Goal: Transaction & Acquisition: Purchase product/service

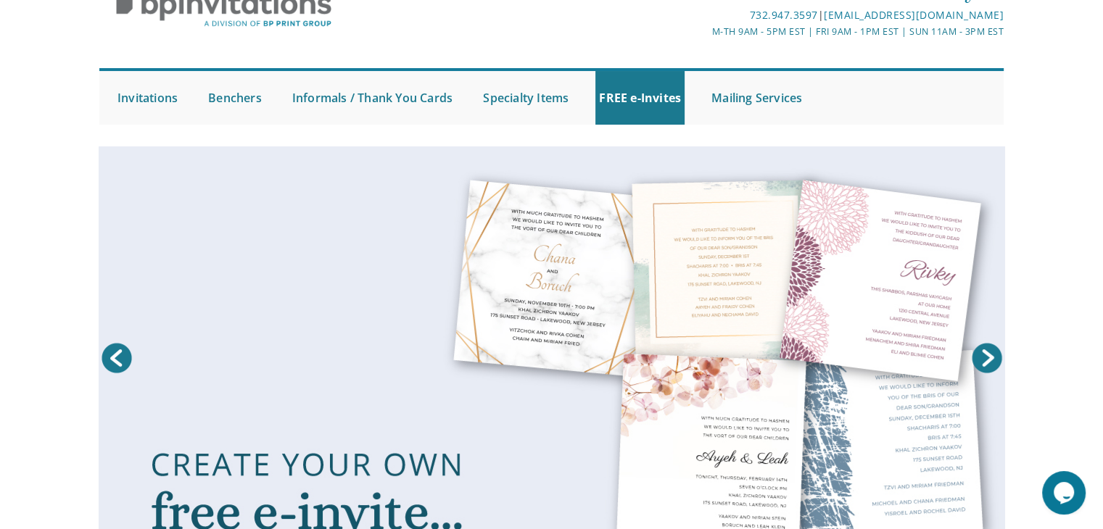
scroll to position [74, 0]
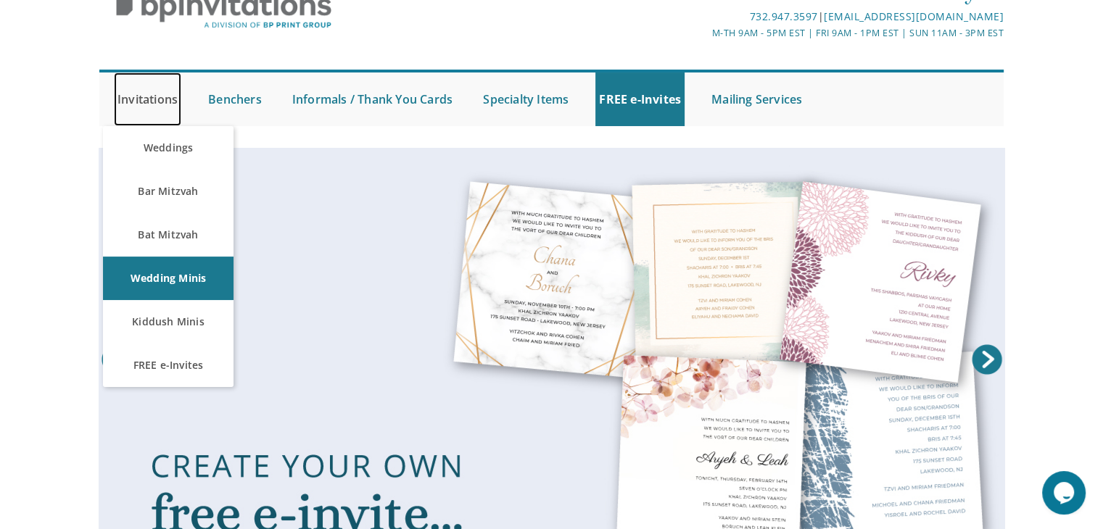
click at [141, 99] on link "Invitations" at bounding box center [147, 99] width 67 height 54
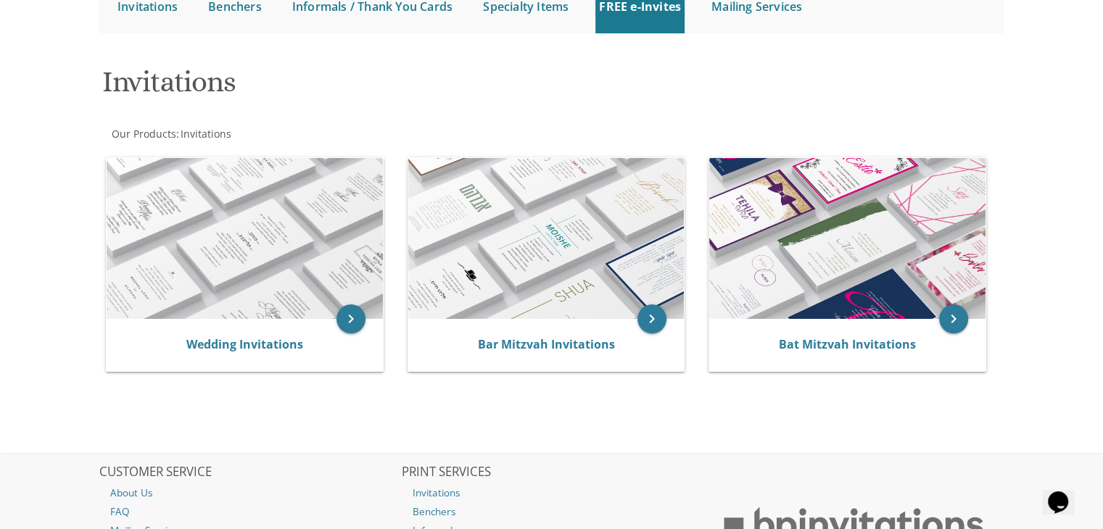
scroll to position [167, 0]
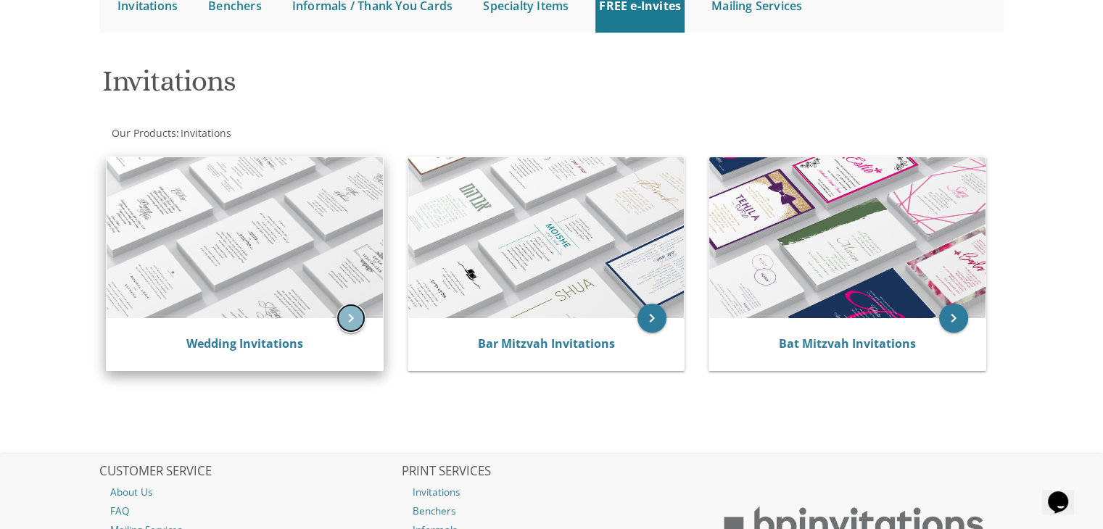
click at [349, 318] on icon "keyboard_arrow_right" at bounding box center [350, 318] width 29 height 29
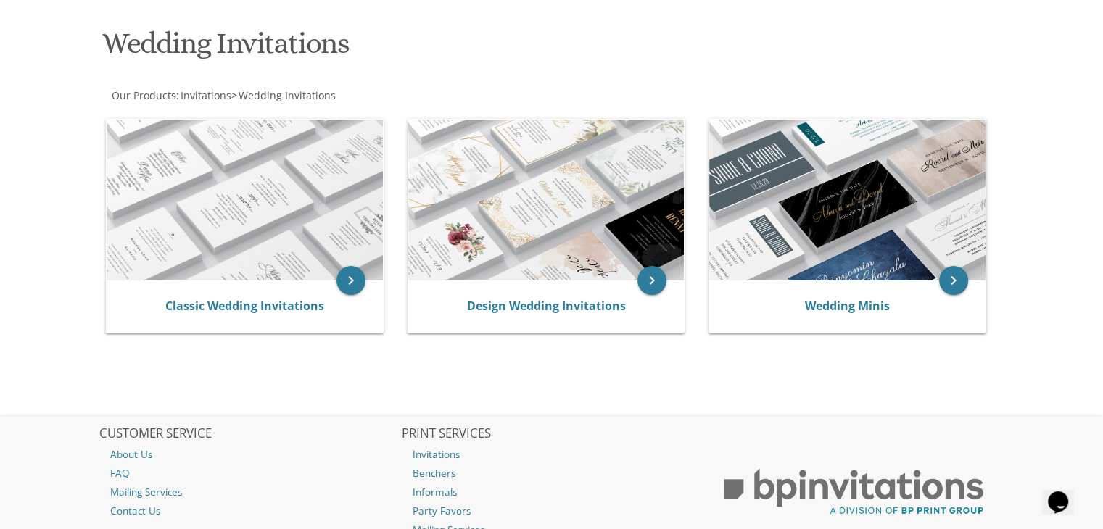
scroll to position [206, 0]
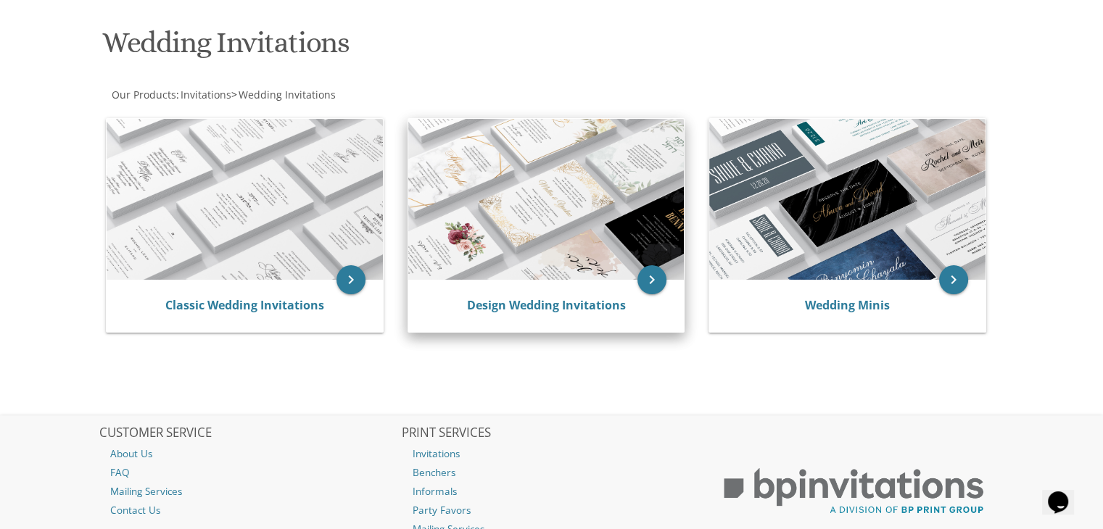
click at [494, 233] on img at bounding box center [546, 199] width 276 height 161
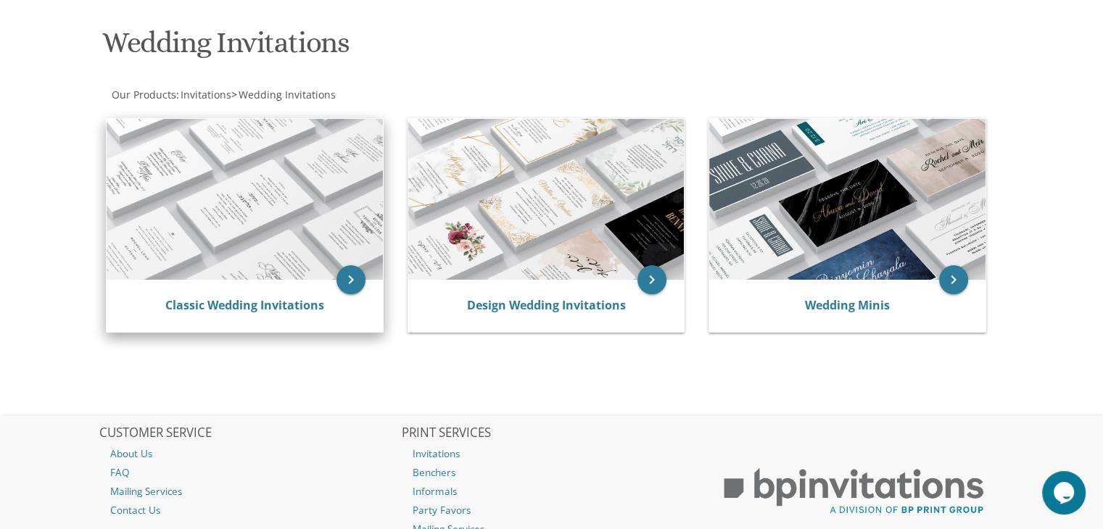
click at [355, 246] on img at bounding box center [245, 199] width 276 height 161
